Goal: Task Accomplishment & Management: Manage account settings

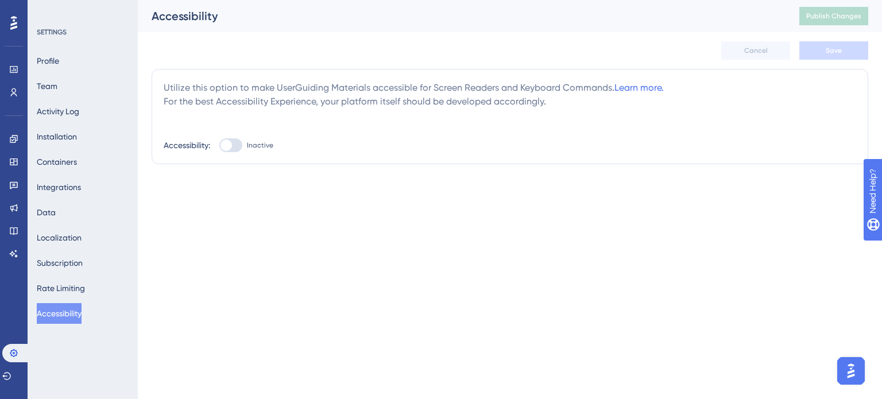
click at [240, 144] on div at bounding box center [230, 145] width 23 height 14
click at [219, 145] on input "Inactive" at bounding box center [219, 145] width 1 height 1
click at [847, 53] on button "Save" at bounding box center [834, 50] width 69 height 18
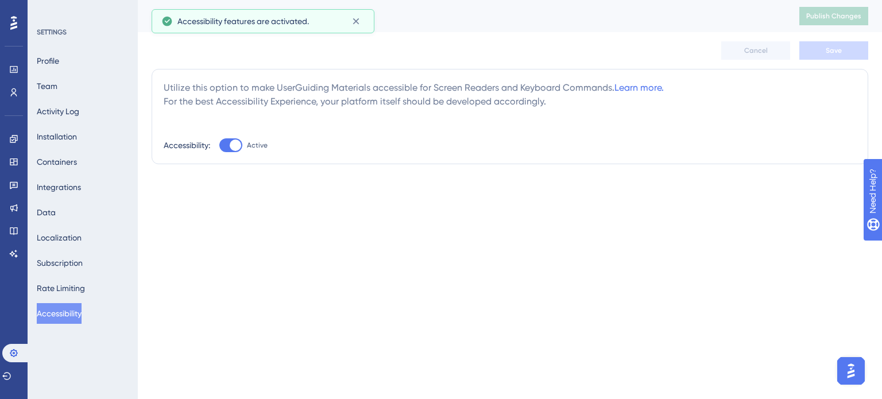
click at [226, 144] on div at bounding box center [230, 145] width 23 height 14
click at [219, 145] on input "Active" at bounding box center [219, 145] width 1 height 1
checkbox input "false"
click at [840, 48] on span "Save" at bounding box center [834, 50] width 16 height 9
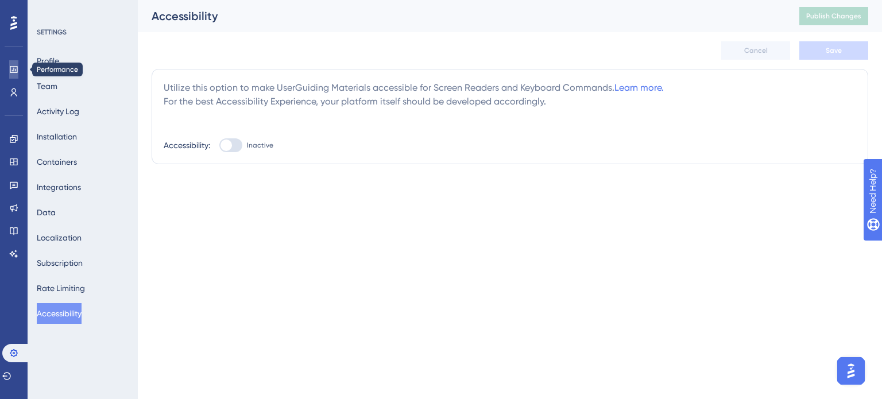
click at [10, 71] on icon at bounding box center [13, 69] width 7 height 7
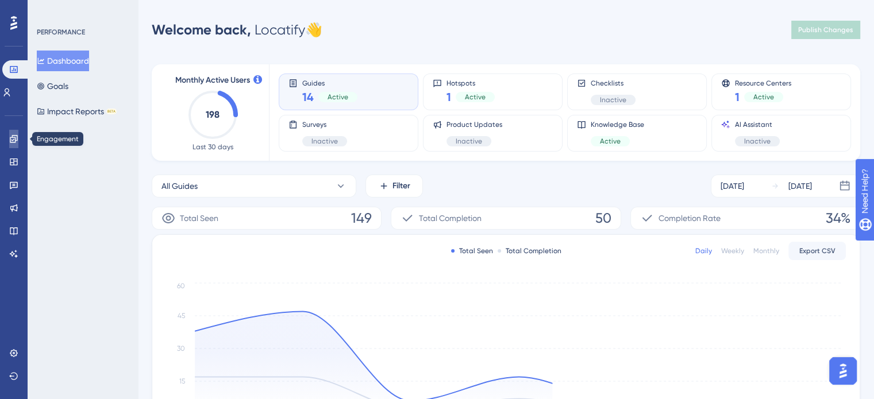
click at [13, 141] on icon at bounding box center [13, 138] width 9 height 9
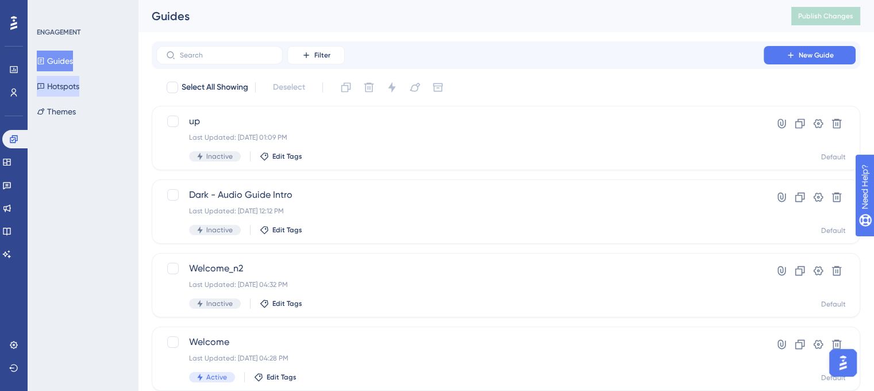
click at [71, 84] on button "Hotspots" at bounding box center [58, 86] width 43 height 21
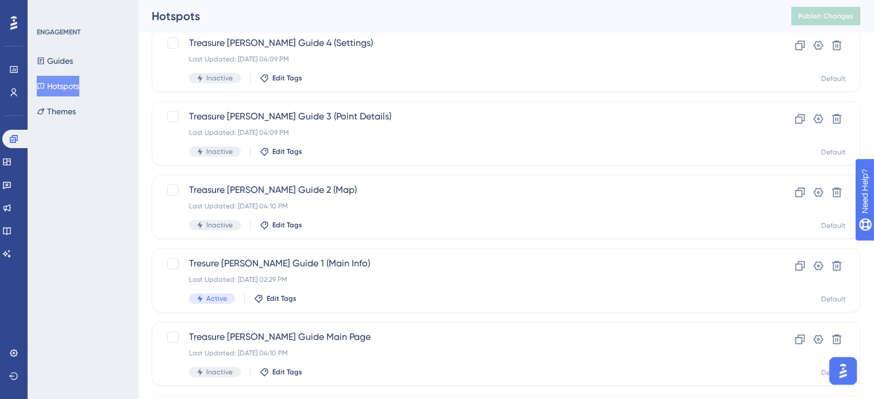
scroll to position [372, 0]
click at [315, 264] on span "Tresure [PERSON_NAME] Guide 1 (Main Info)" at bounding box center [460, 264] width 542 height 14
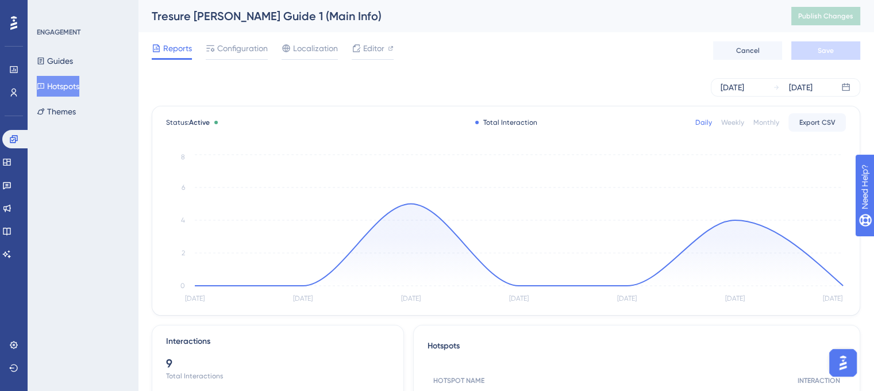
click at [242, 39] on div "Reports Configuration Localization Editor Cancel Save" at bounding box center [506, 50] width 708 height 37
click at [241, 45] on span "Configuration" at bounding box center [242, 48] width 51 height 14
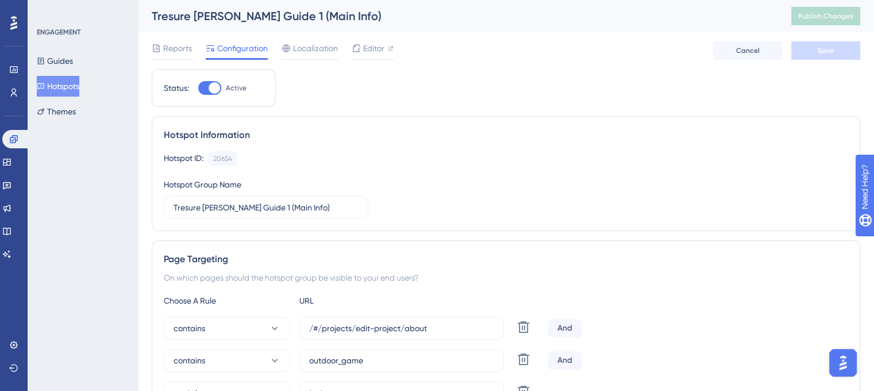
click at [218, 86] on div at bounding box center [214, 87] width 11 height 11
click at [198, 88] on input "Active" at bounding box center [198, 88] width 1 height 1
click at [828, 52] on span "Save" at bounding box center [825, 50] width 16 height 9
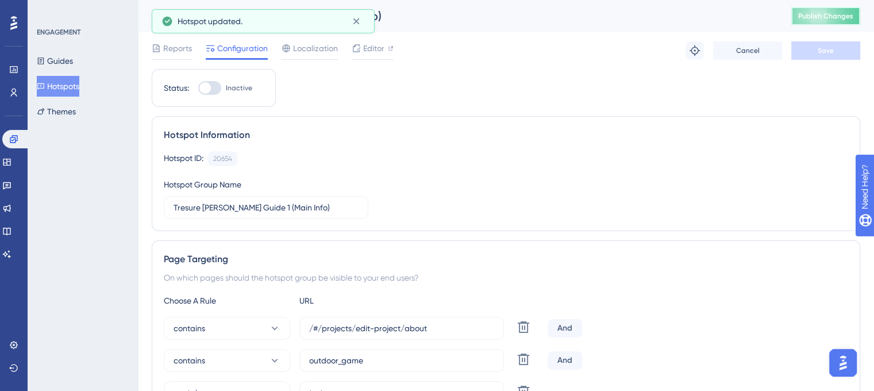
click at [831, 7] on button "Publish Changes" at bounding box center [825, 16] width 69 height 18
click at [214, 87] on div at bounding box center [209, 88] width 23 height 14
click at [198, 88] on input "Inactive" at bounding box center [198, 88] width 1 height 1
checkbox input "true"
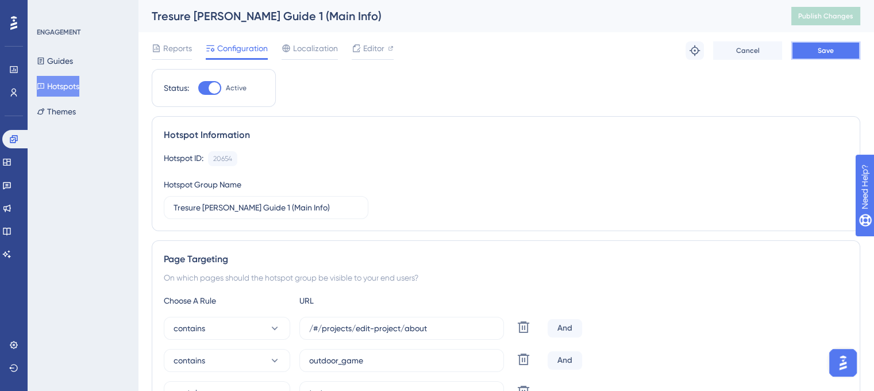
click at [815, 56] on button "Save" at bounding box center [825, 50] width 69 height 18
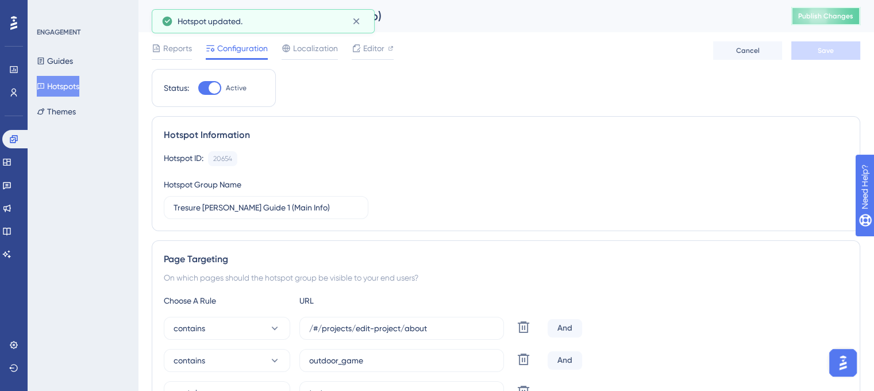
click at [827, 19] on span "Publish Changes" at bounding box center [825, 15] width 55 height 9
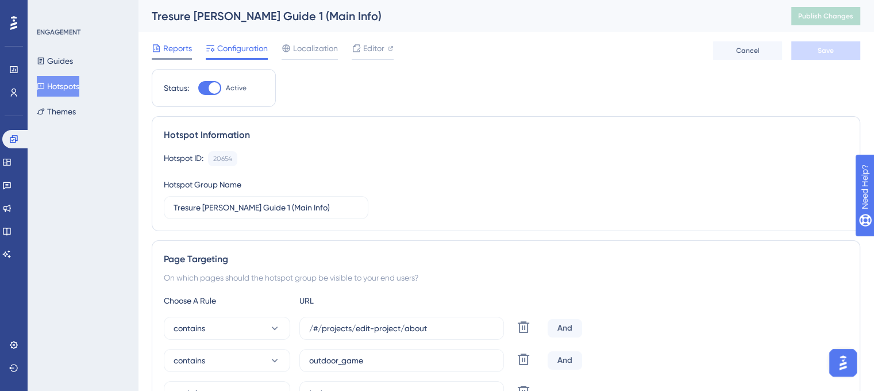
click at [159, 48] on icon at bounding box center [156, 47] width 7 height 7
